Goal: Transaction & Acquisition: Purchase product/service

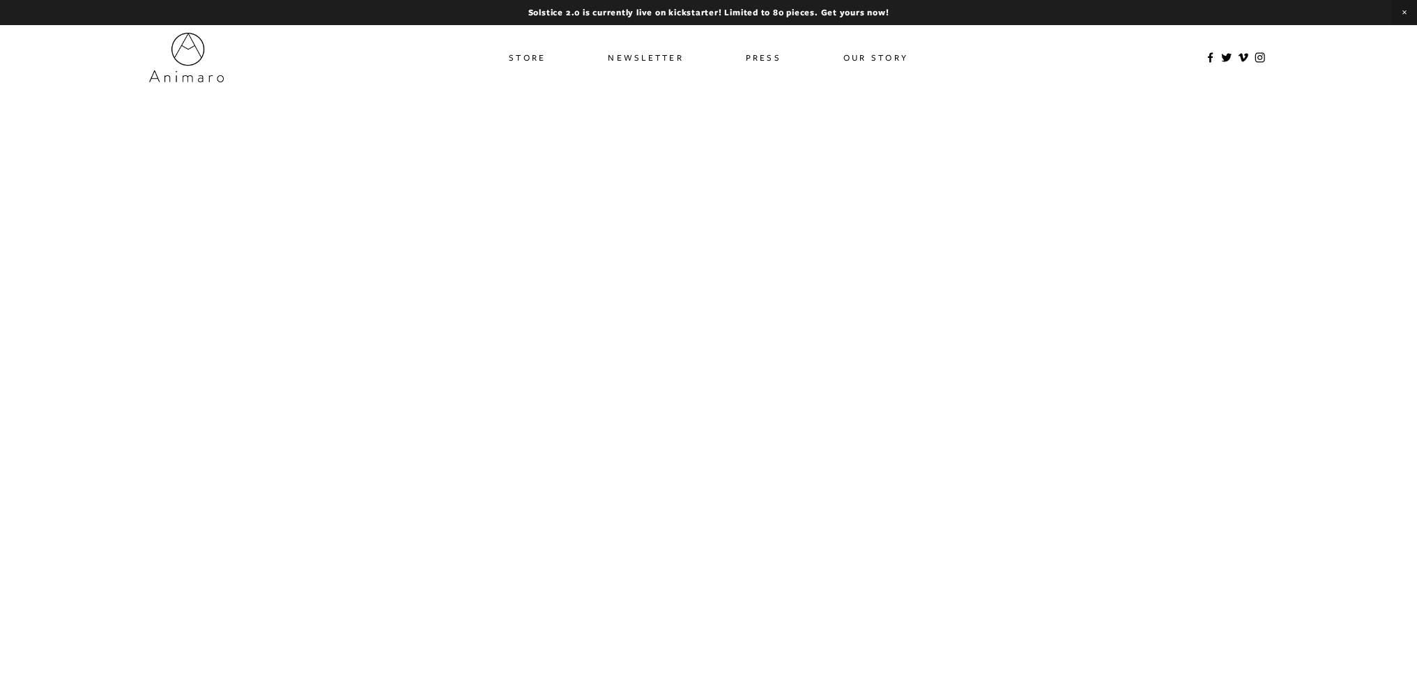
click at [530, 52] on link "Store" at bounding box center [527, 57] width 37 height 20
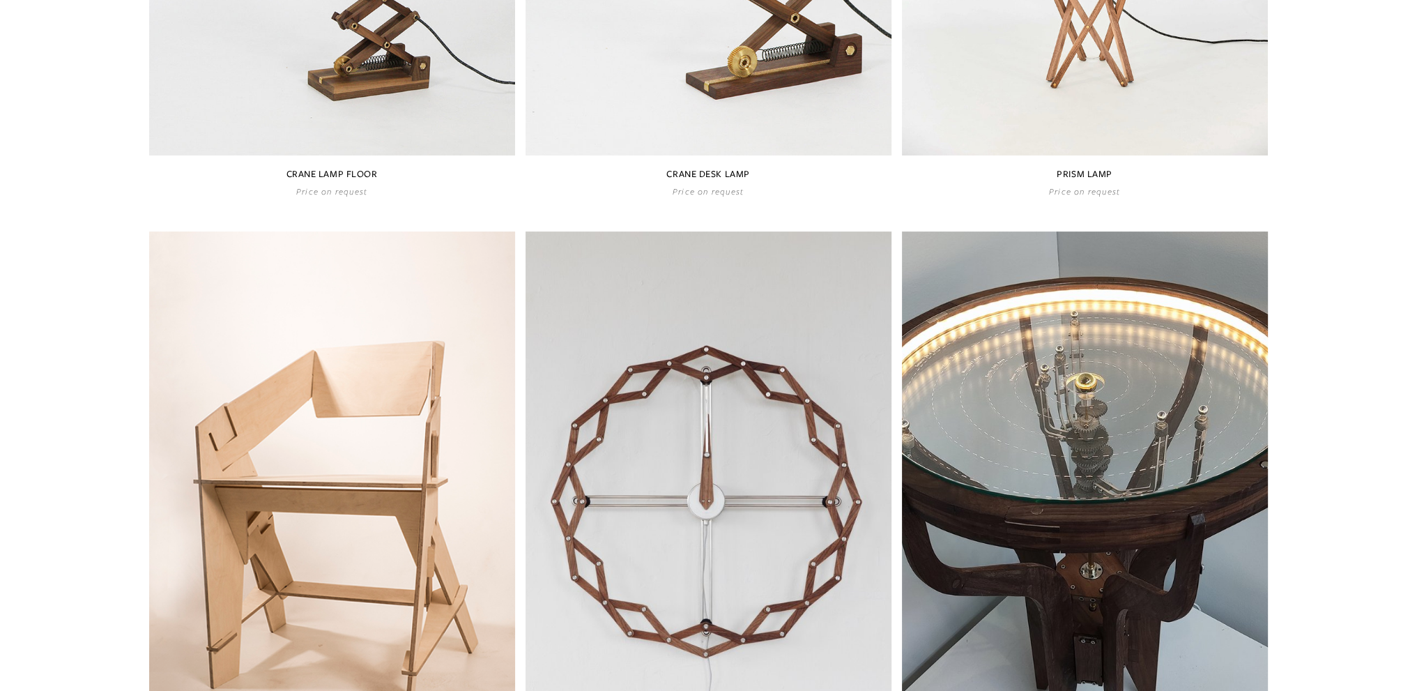
scroll to position [767, 0]
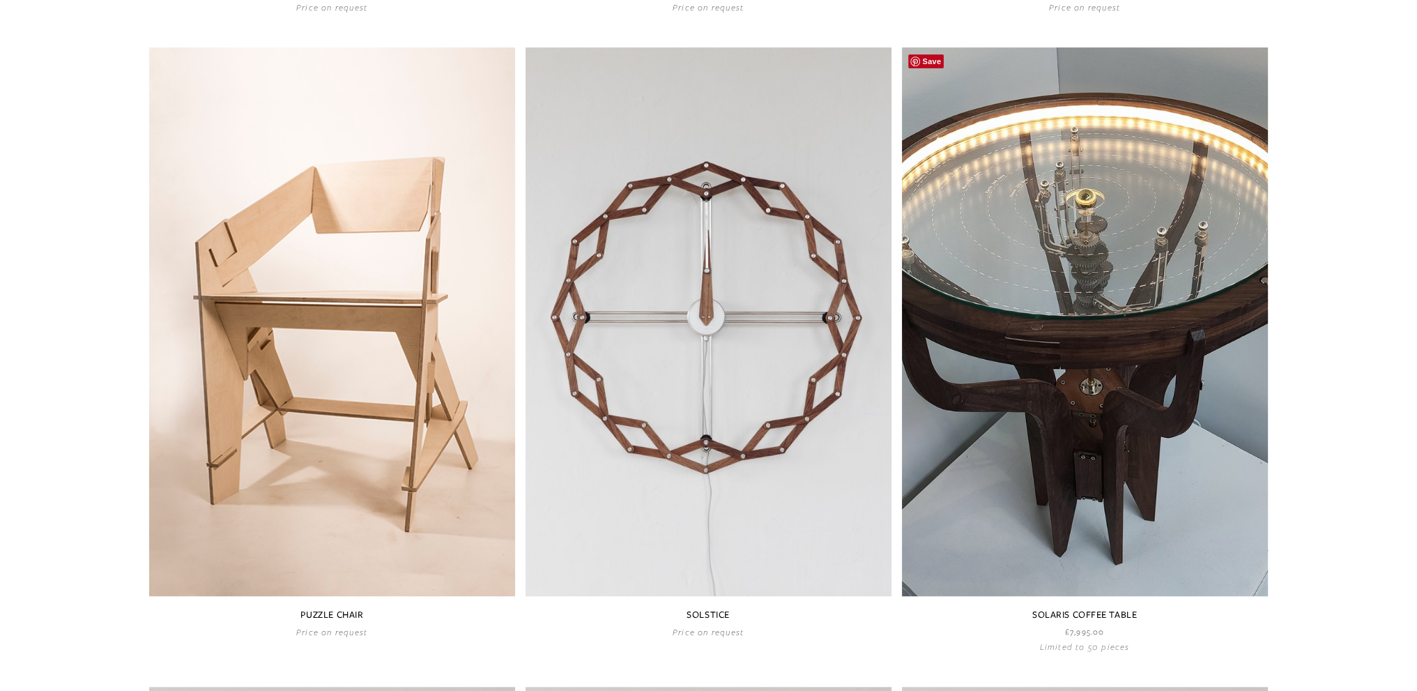
click at [996, 401] on link at bounding box center [1085, 349] width 366 height 604
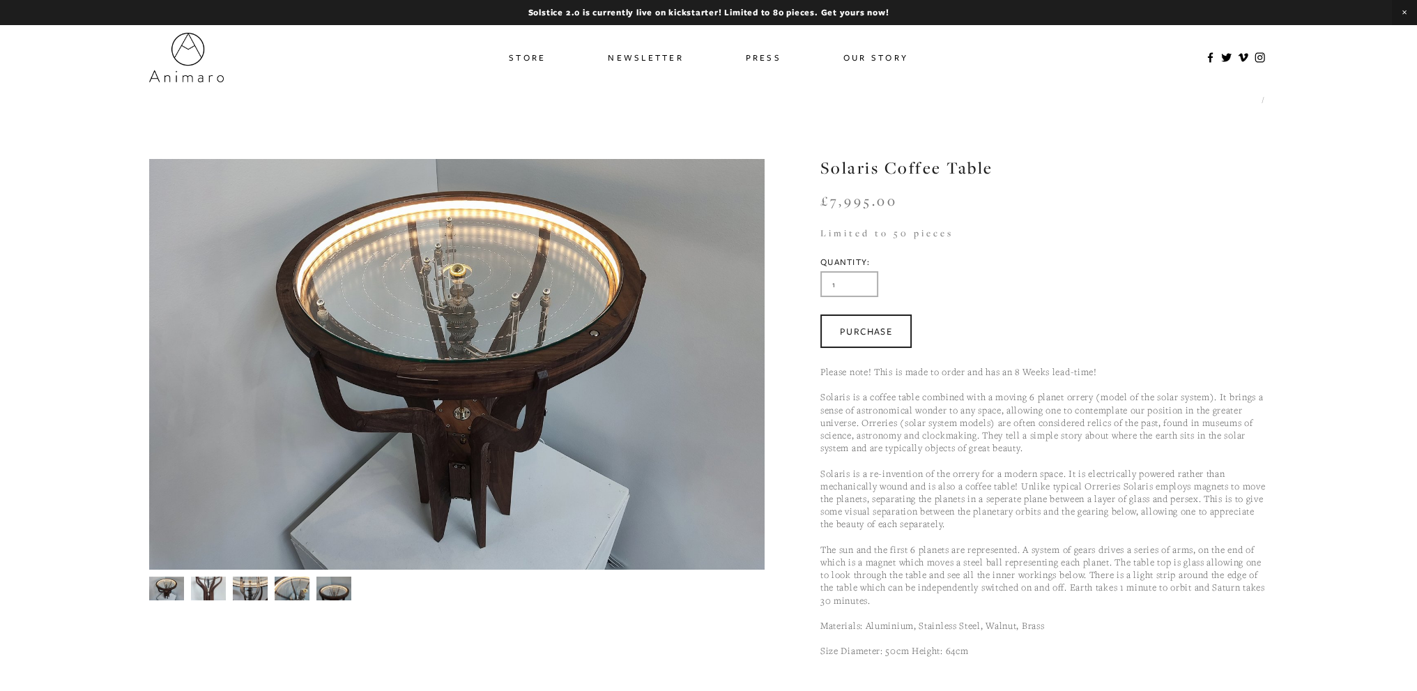
click at [247, 594] on img at bounding box center [250, 589] width 35 height 48
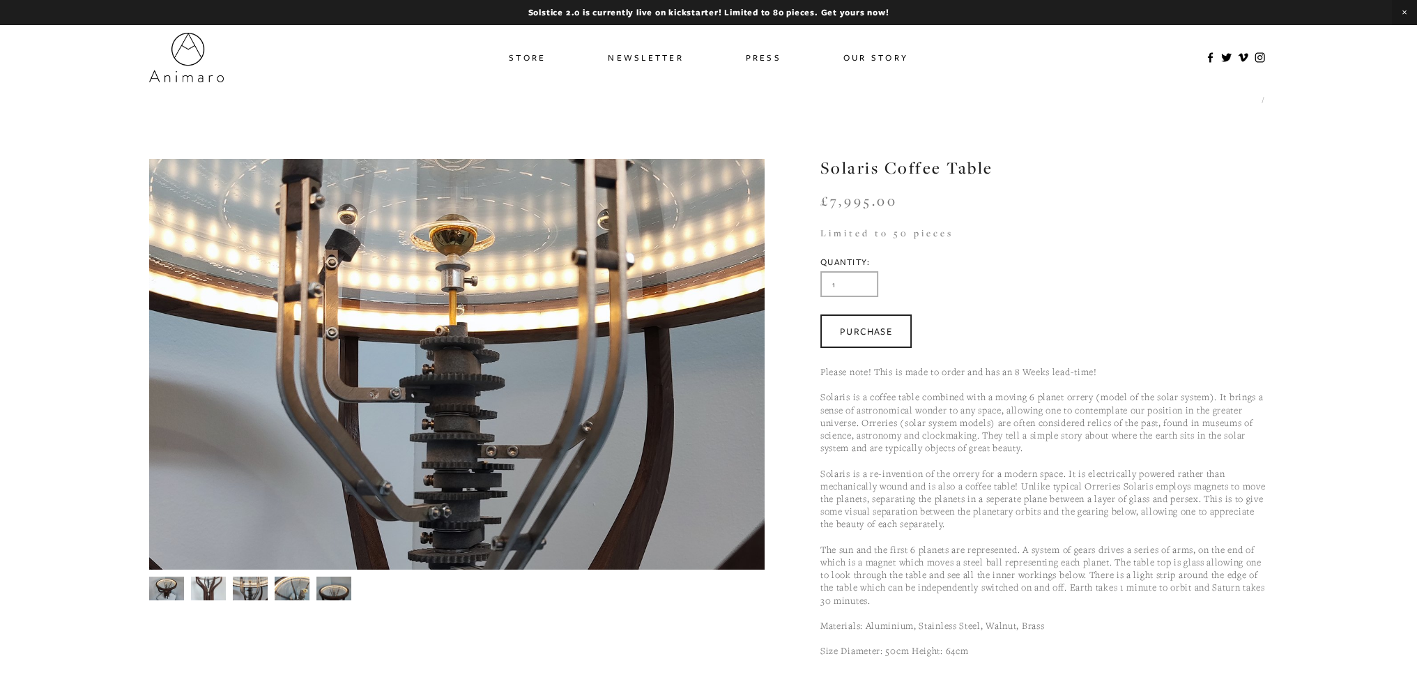
click at [287, 590] on img at bounding box center [292, 589] width 35 height 26
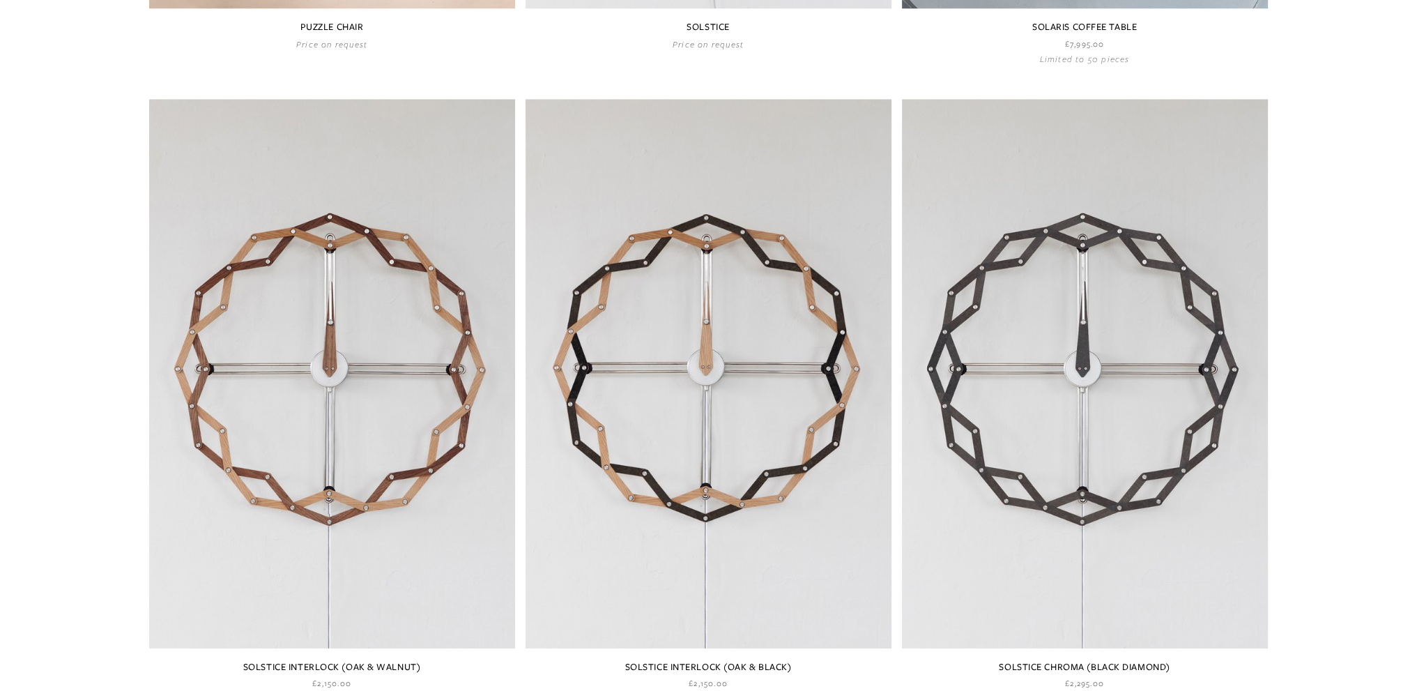
scroll to position [1351, 0]
